Goal: Information Seeking & Learning: Learn about a topic

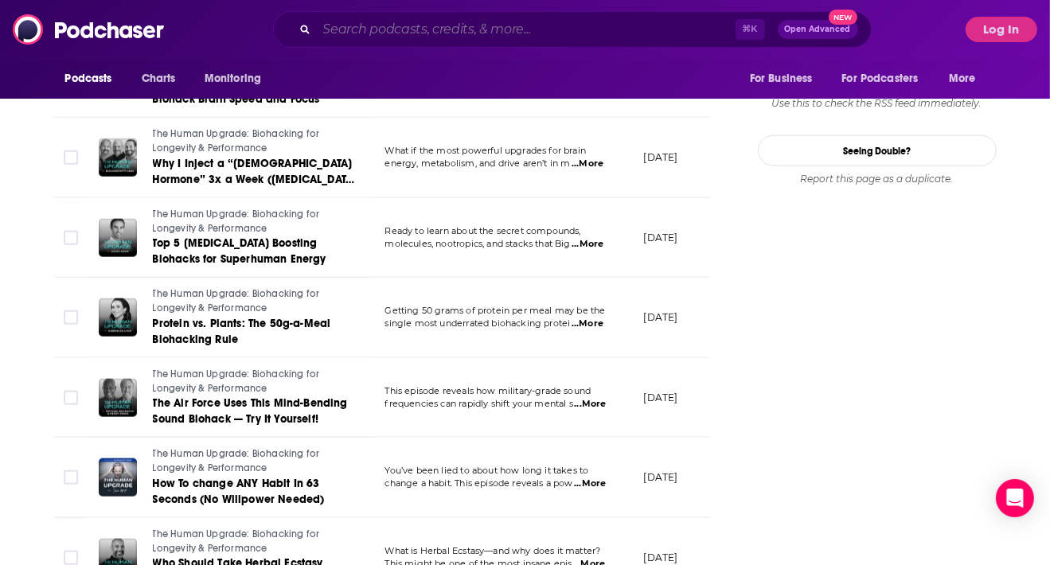
click at [379, 31] on input "Search podcasts, credits, & more..." at bounding box center [526, 29] width 419 height 25
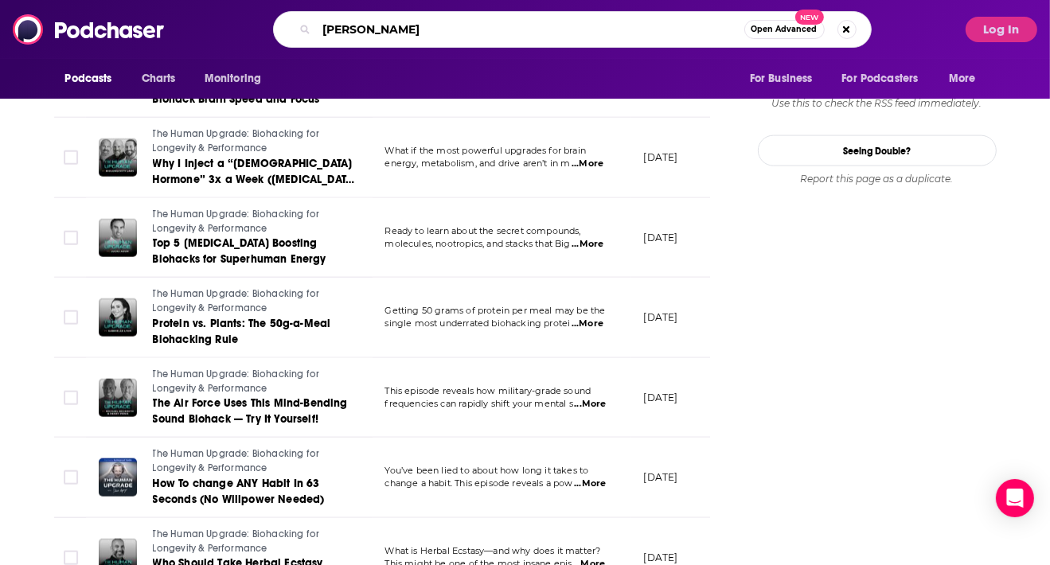
type input "[PERSON_NAME]"
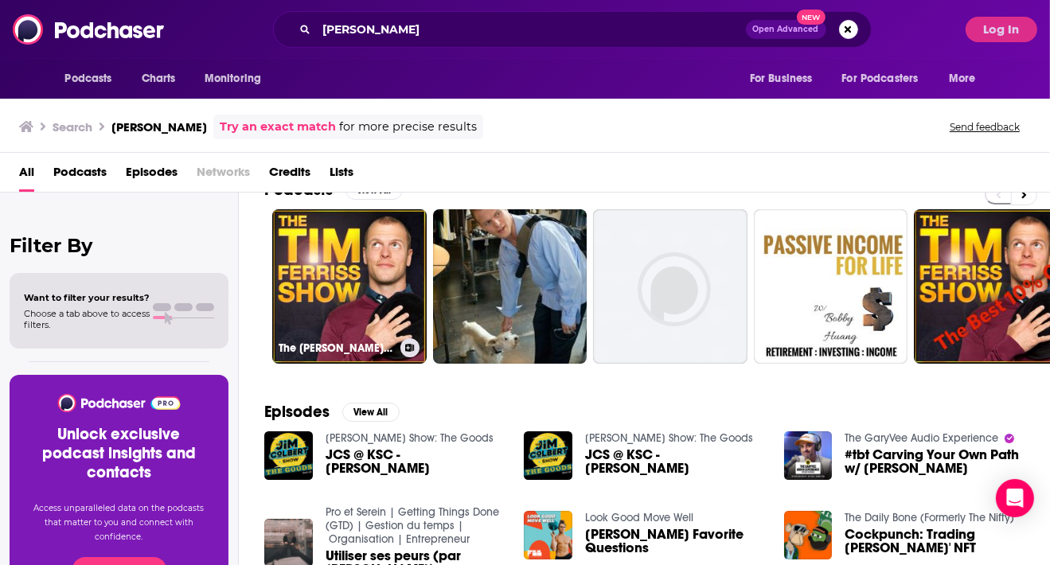
scroll to position [30, 0]
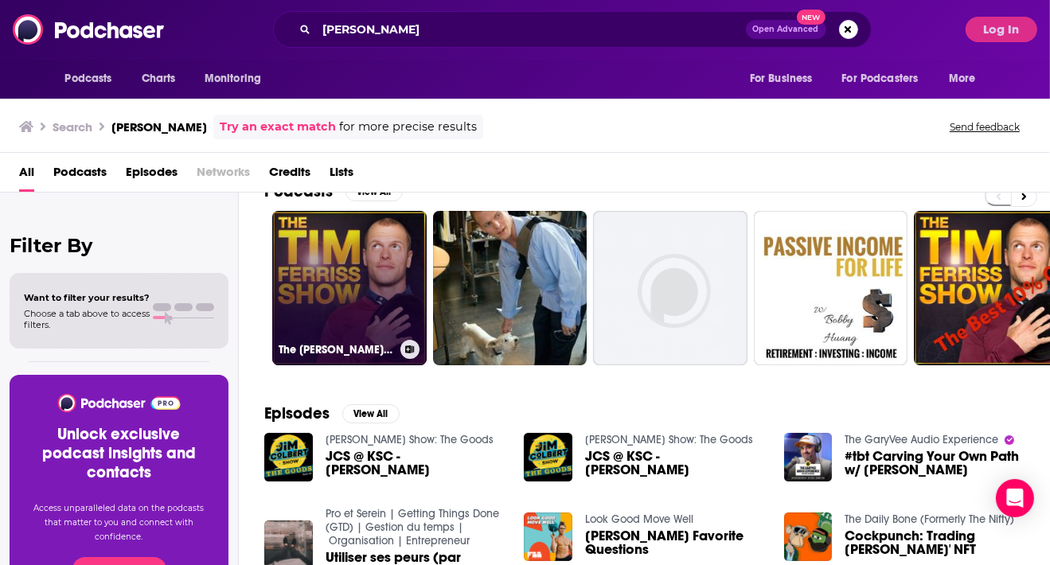
click at [357, 255] on link "The [PERSON_NAME] Show" at bounding box center [349, 288] width 154 height 154
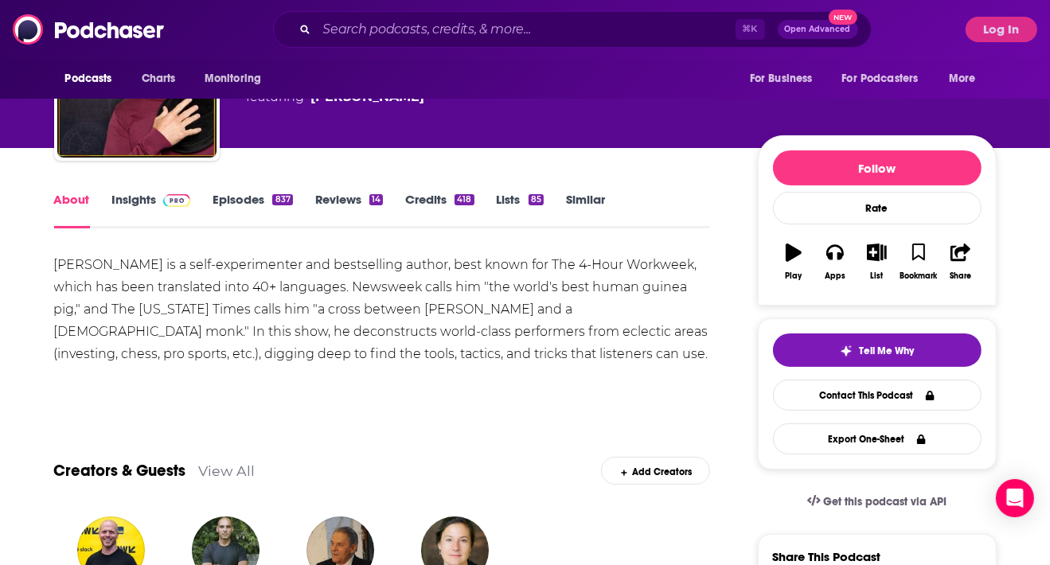
scroll to position [113, 0]
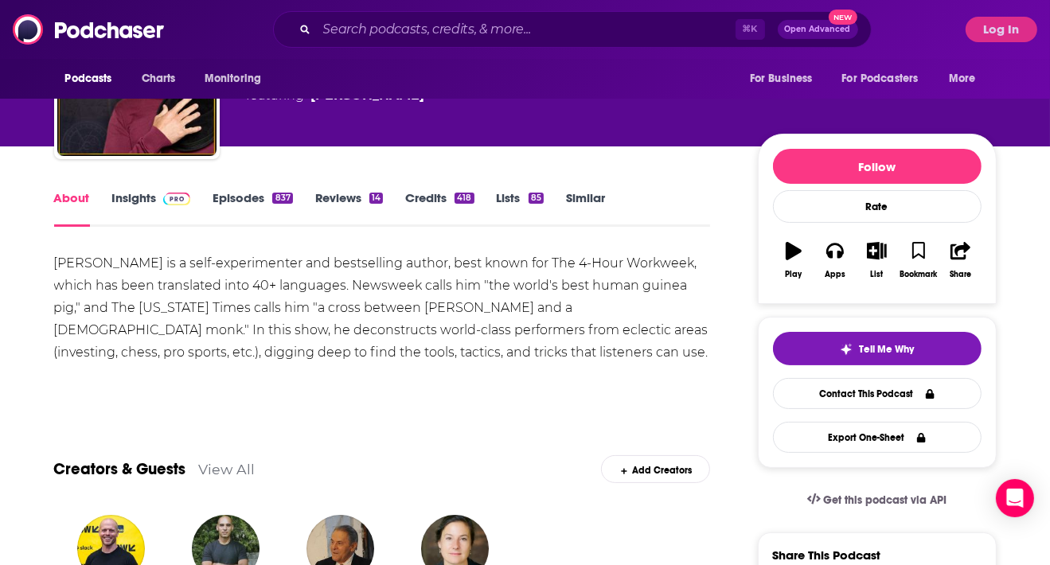
click at [239, 201] on link "Episodes 837" at bounding box center [253, 208] width 80 height 37
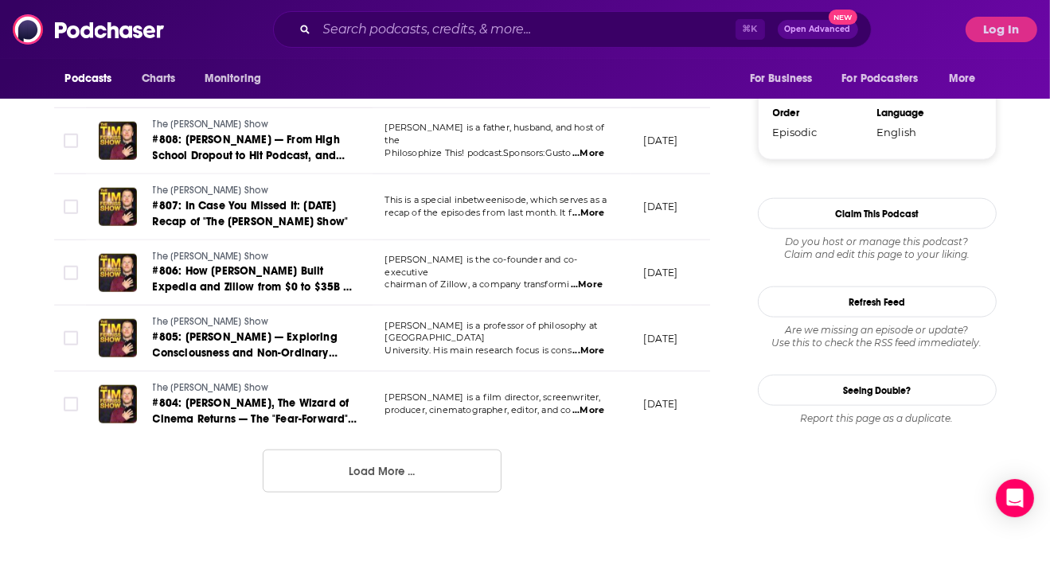
scroll to position [1670, 0]
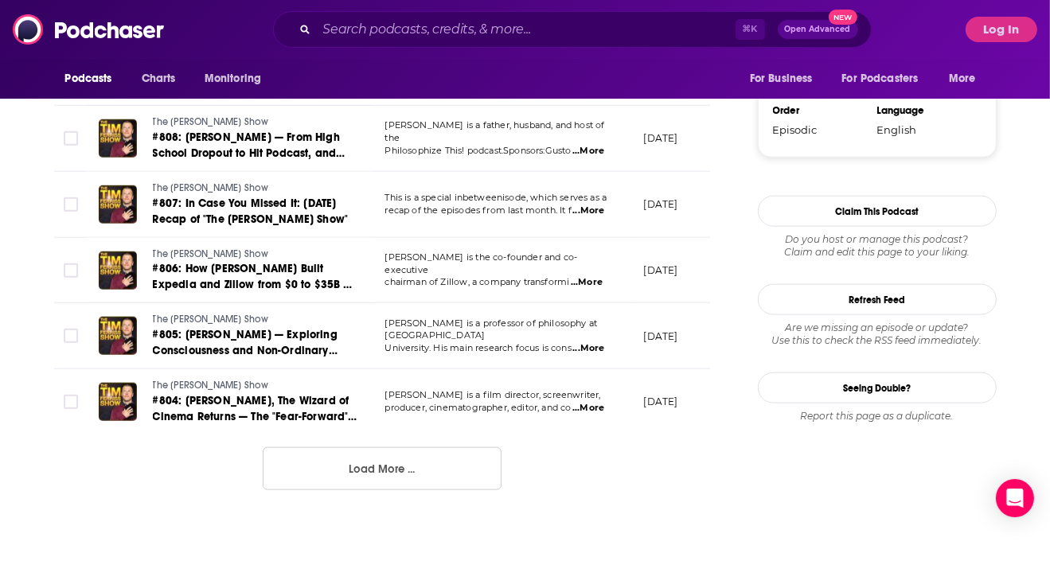
click at [406, 463] on button "Load More ..." at bounding box center [382, 468] width 239 height 43
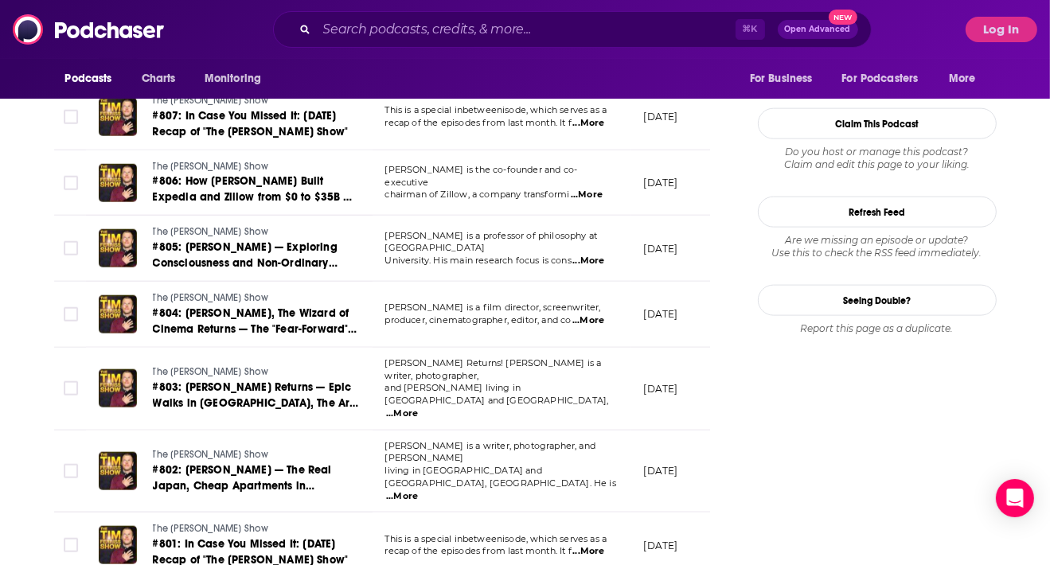
scroll to position [1758, 0]
click at [592, 255] on span "...More" at bounding box center [588, 261] width 32 height 13
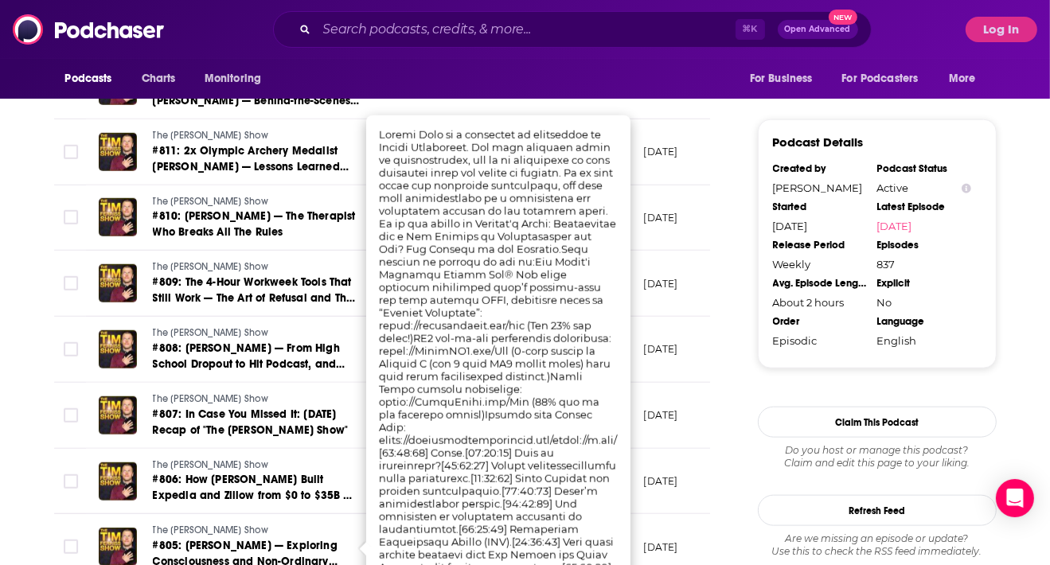
scroll to position [1456, 0]
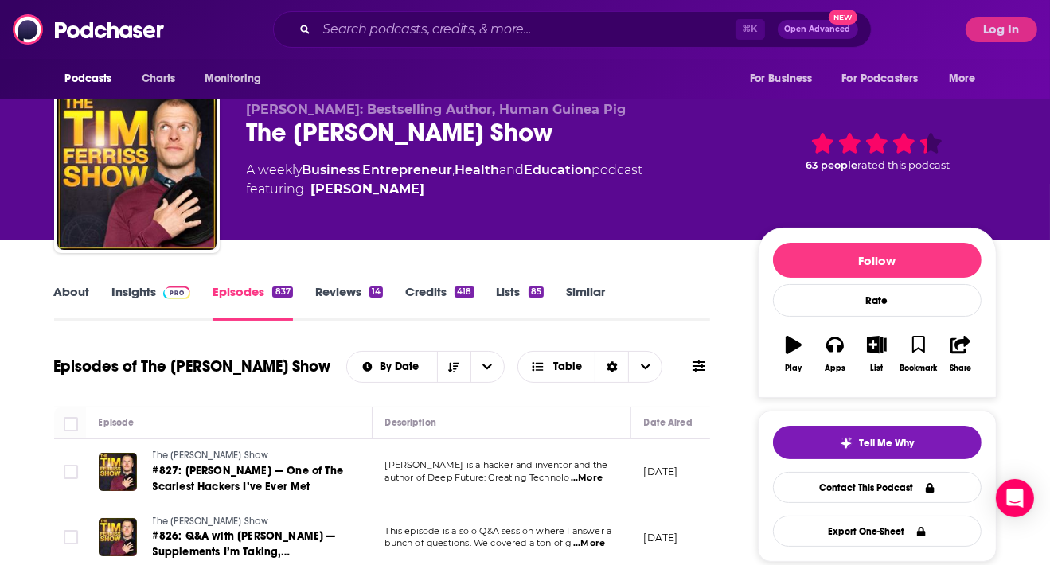
scroll to position [0, 0]
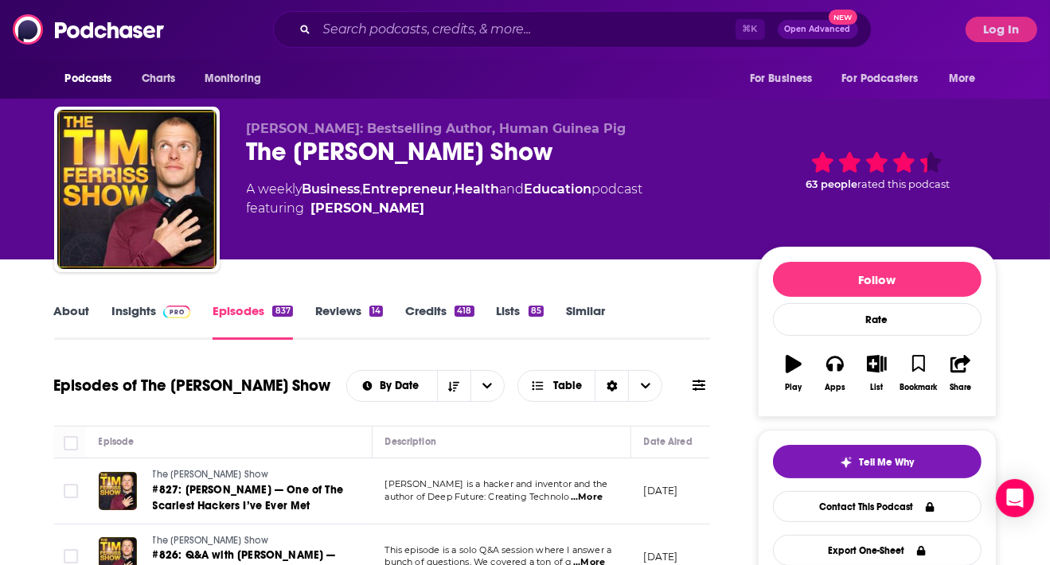
click at [67, 308] on link "About" at bounding box center [72, 321] width 36 height 37
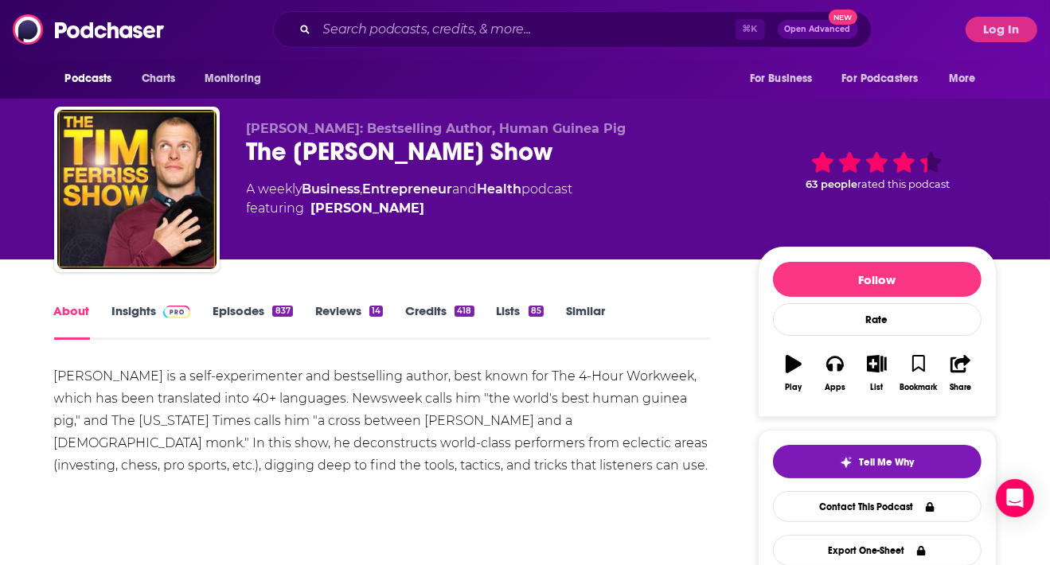
click at [147, 307] on link "Insights" at bounding box center [151, 321] width 79 height 37
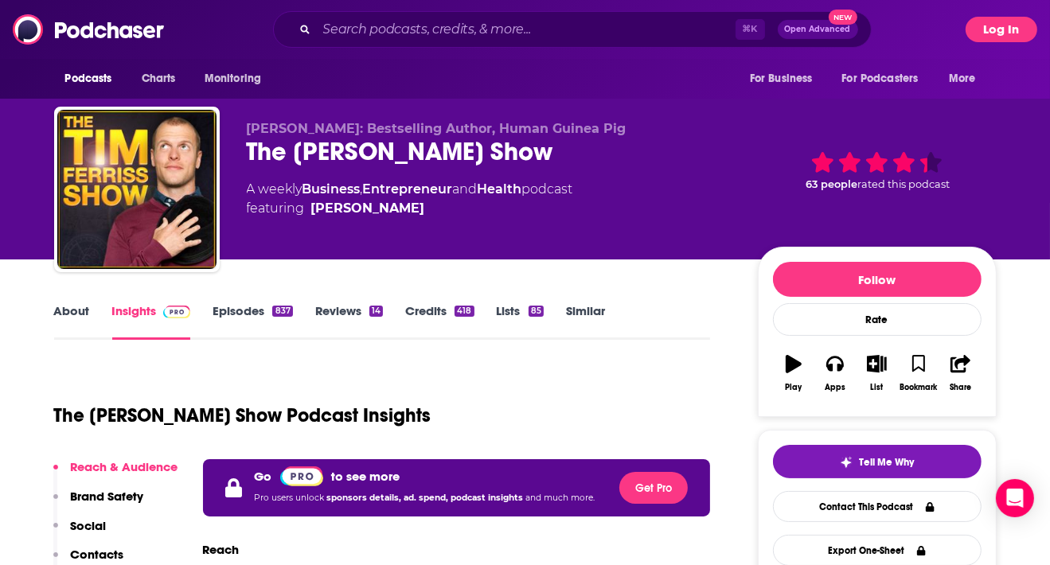
click at [996, 32] on button "Log In" at bounding box center [1002, 29] width 72 height 25
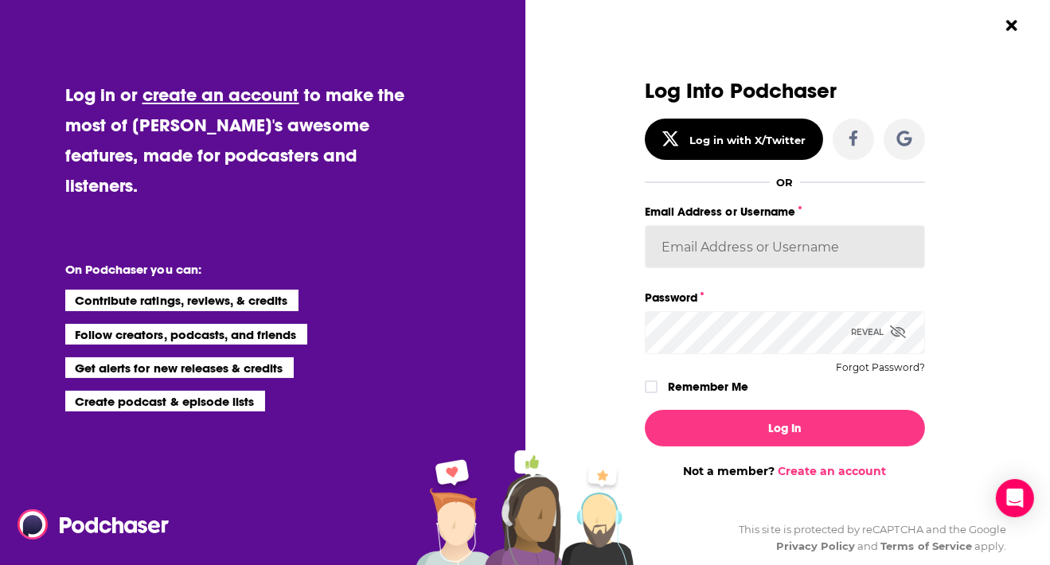
click at [680, 247] on input "Email Address or Username" at bounding box center [785, 246] width 280 height 43
click at [690, 250] on input "Email Address or Username" at bounding box center [785, 246] width 280 height 43
click at [710, 251] on input "Email Address or Username" at bounding box center [785, 246] width 280 height 43
type input "a"
